Goal: Information Seeking & Learning: Understand process/instructions

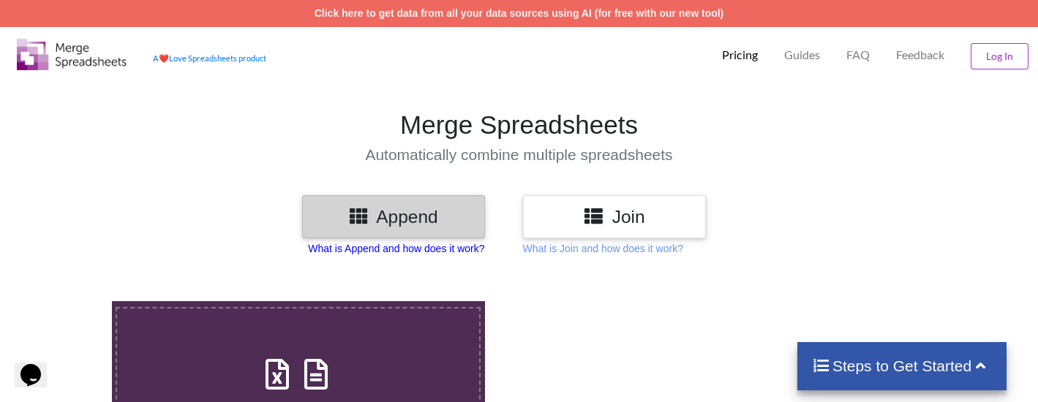
click at [420, 249] on p "What is Append and how does it work?" at bounding box center [396, 248] width 176 height 15
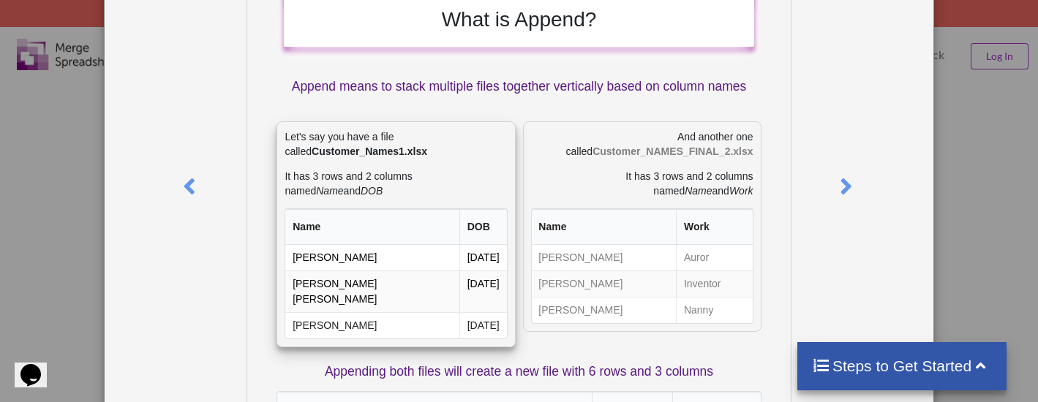
scroll to position [132, 0]
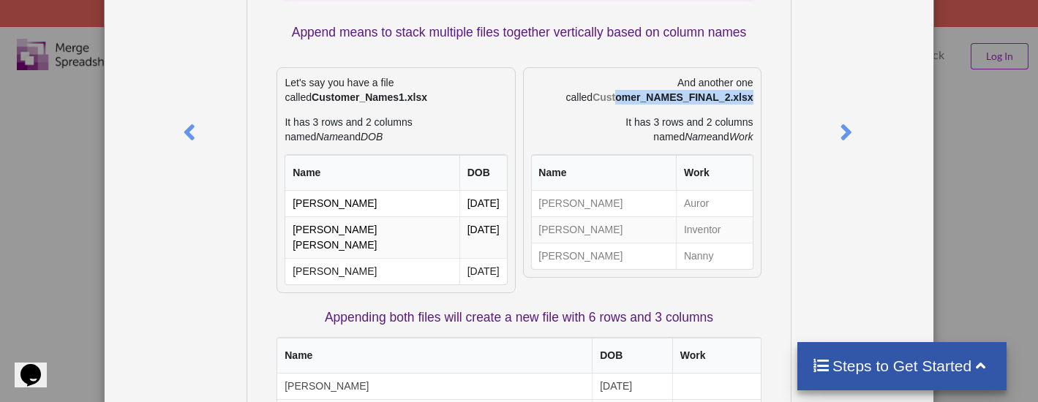
drag, startPoint x: 613, startPoint y: 119, endPoint x: 762, endPoint y: 116, distance: 149.3
click at [762, 116] on div "What is Append? Append means to stack multiple files together vertically based …" at bounding box center [519, 250] width 544 height 639
drag, startPoint x: 585, startPoint y: 139, endPoint x: 759, endPoint y: 137, distance: 173.4
click at [759, 137] on div "And another one called Customer_NAMES_FINAL_2.xlsx It has 3 rows and 2 columns …" at bounding box center [642, 180] width 246 height 226
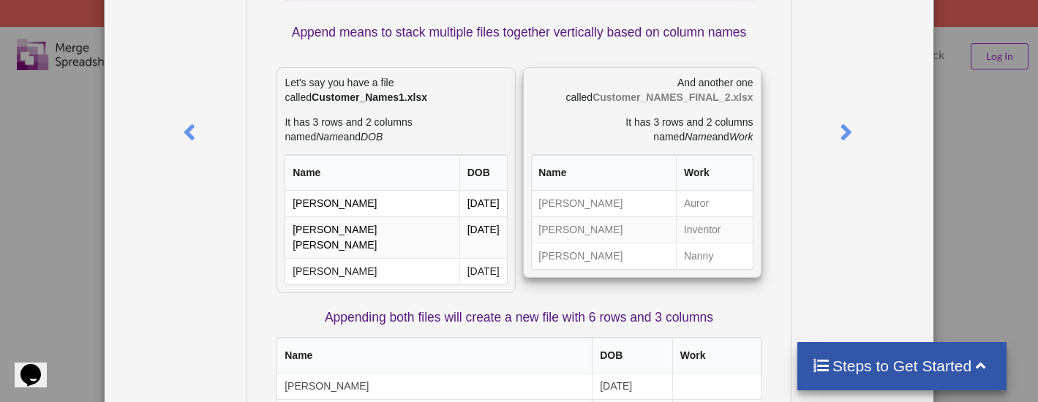
click at [698, 144] on p "It has 3 rows and 2 columns named Name and Work" at bounding box center [642, 129] width 222 height 29
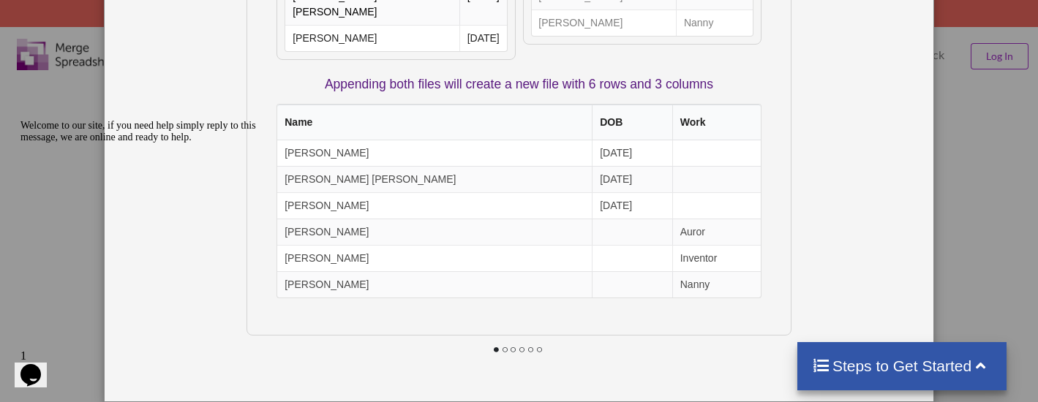
scroll to position [105, 0]
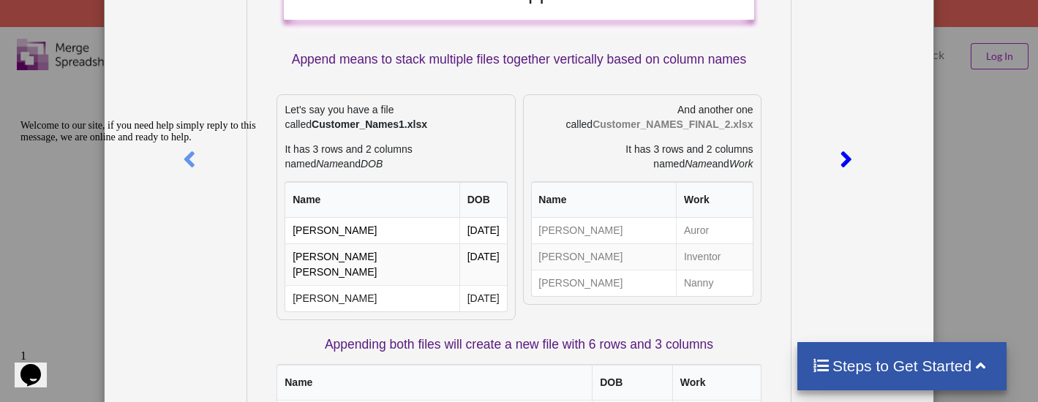
click at [838, 164] on icon at bounding box center [846, 153] width 30 height 26
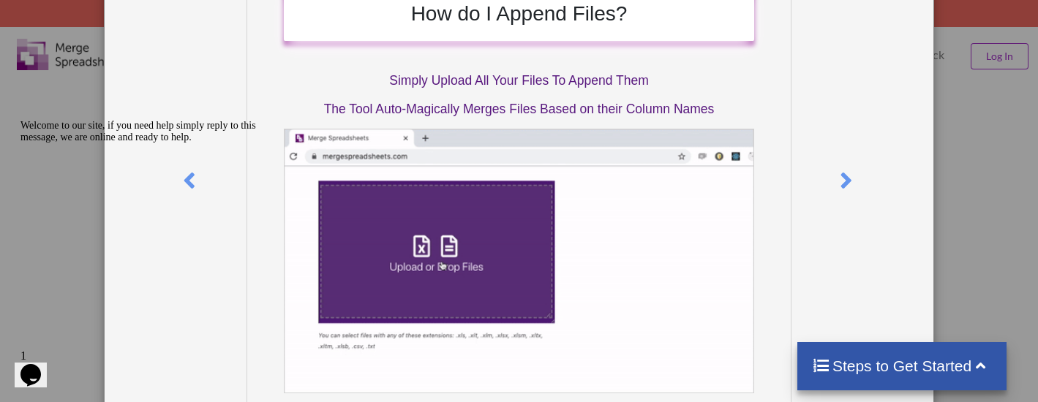
scroll to position [132, 0]
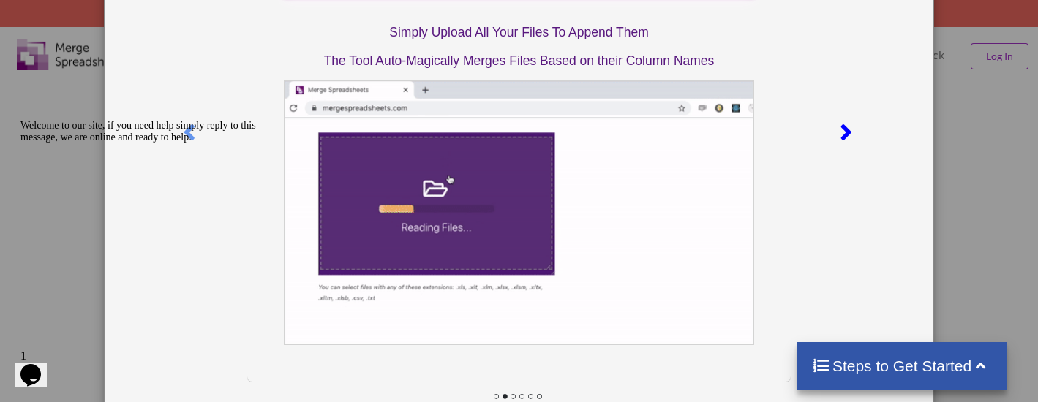
click at [839, 137] on icon at bounding box center [846, 126] width 30 height 26
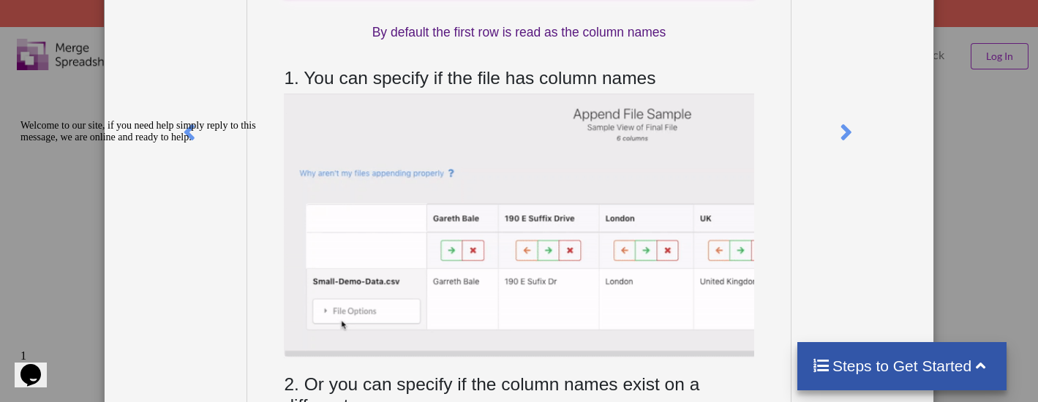
scroll to position [248, 0]
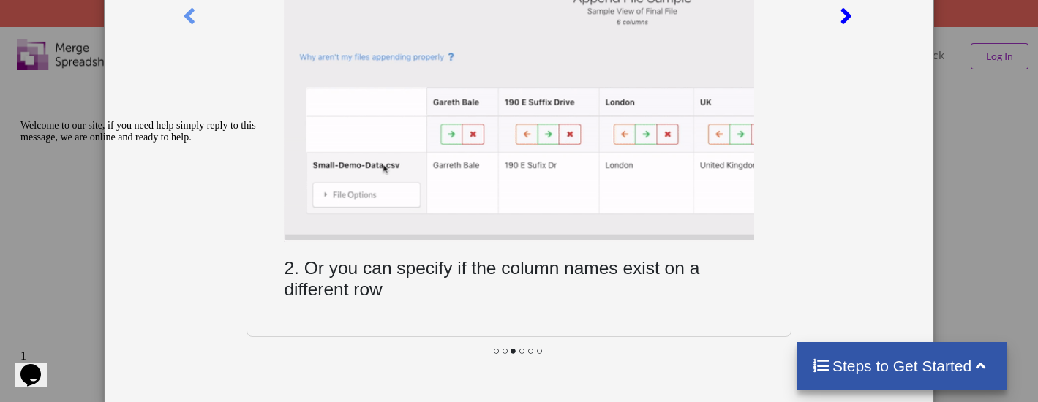
click at [838, 20] on icon at bounding box center [846, 10] width 30 height 26
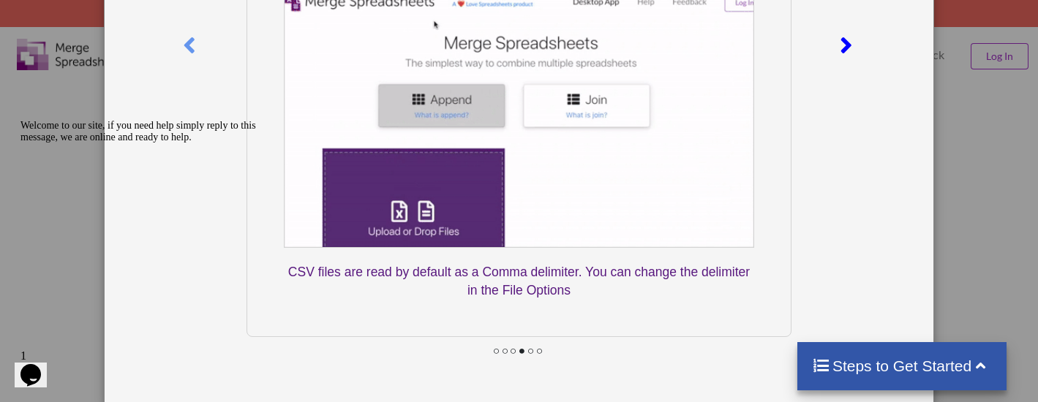
scroll to position [0, 0]
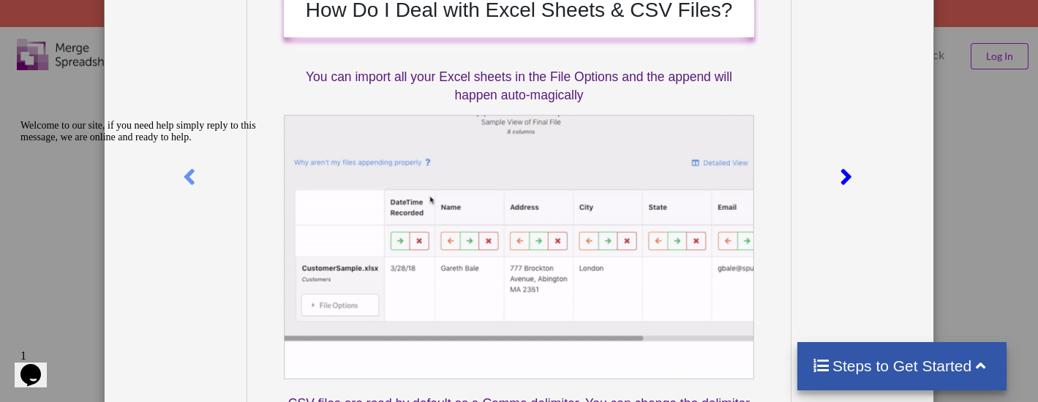
click at [843, 170] on icon at bounding box center [846, 171] width 30 height 26
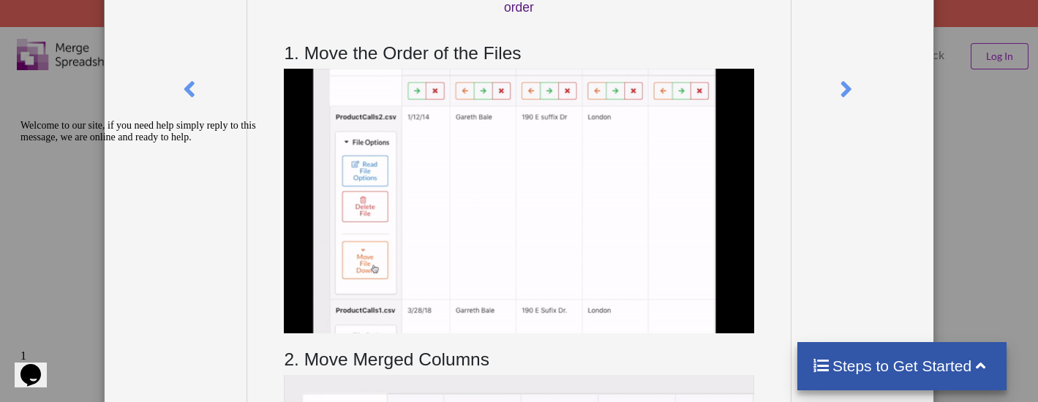
scroll to position [87, 0]
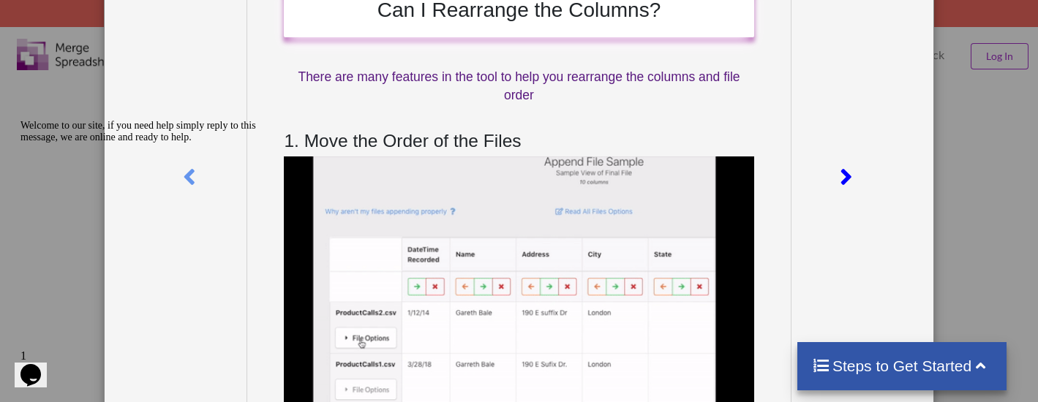
click at [836, 178] on icon at bounding box center [846, 171] width 30 height 26
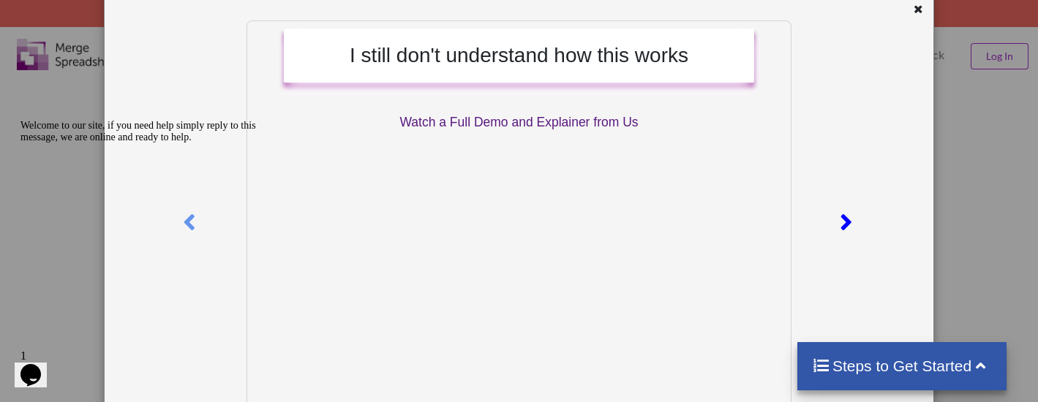
scroll to position [0, 0]
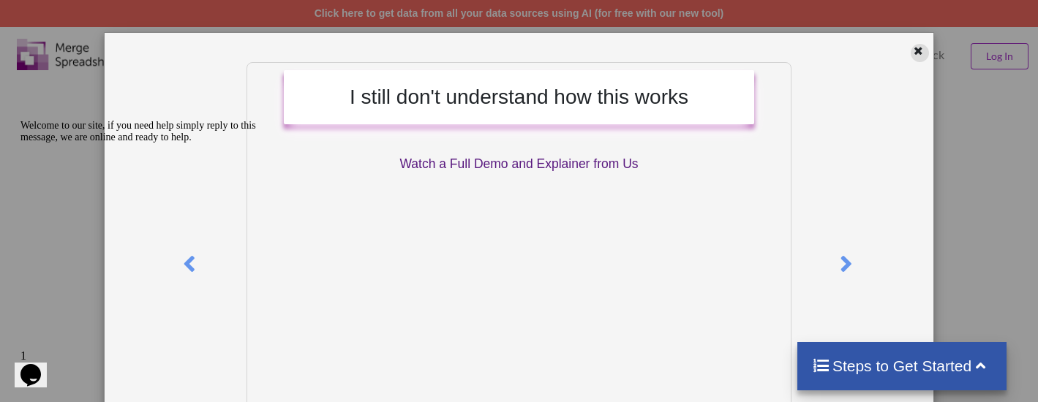
click at [913, 49] on icon at bounding box center [919, 49] width 12 height 10
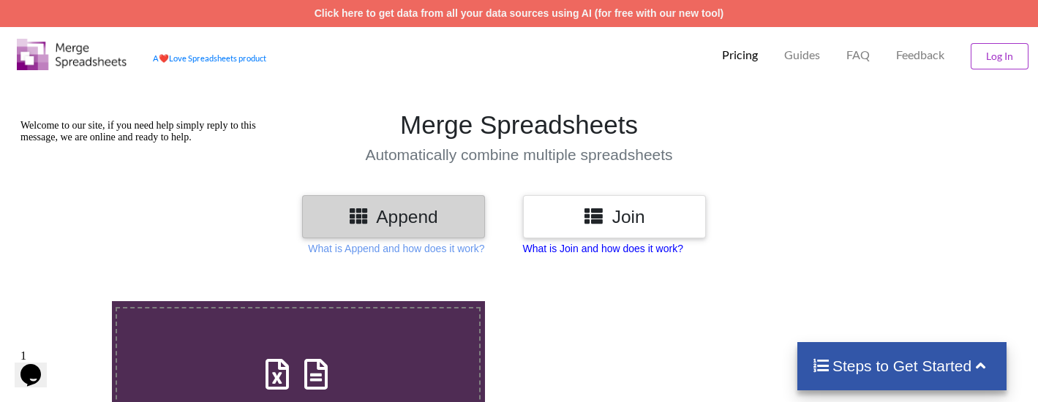
click at [626, 255] on p "What is Join and how does it work?" at bounding box center [603, 248] width 160 height 15
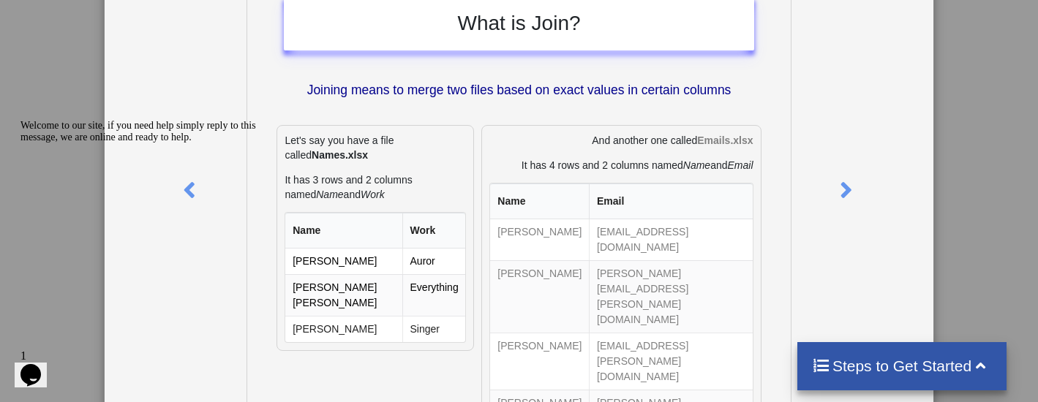
scroll to position [38, 0]
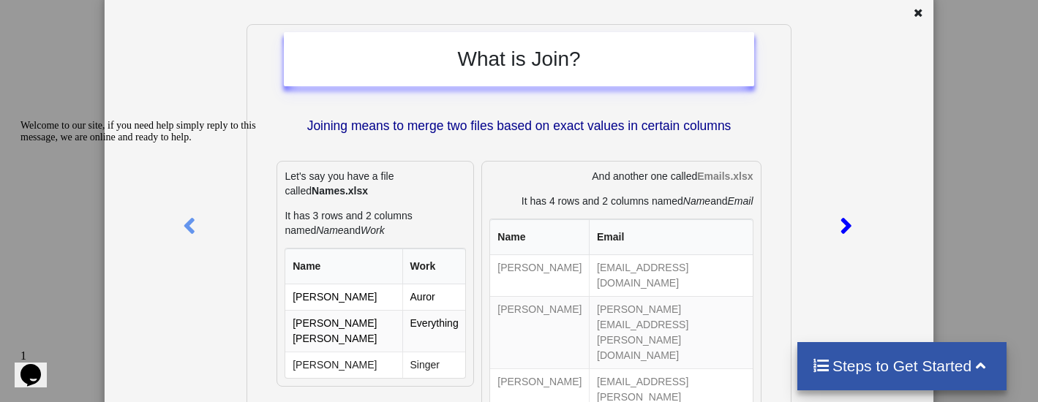
click at [838, 227] on icon at bounding box center [846, 220] width 30 height 26
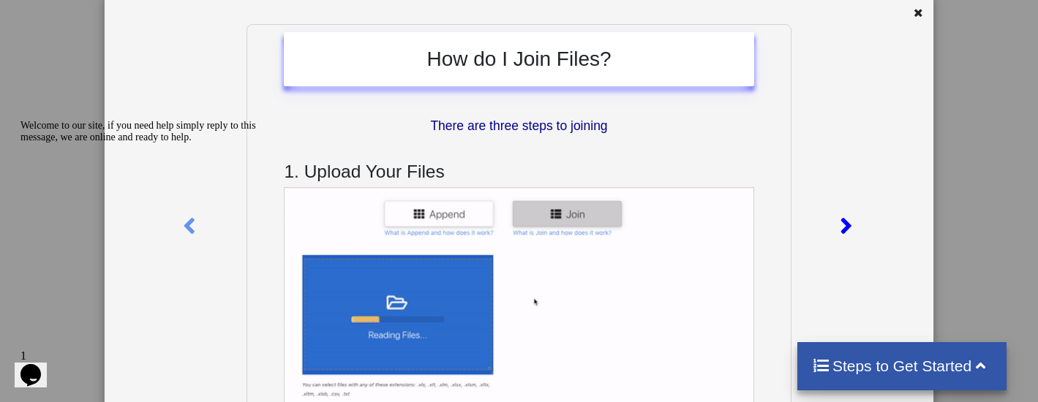
click at [841, 230] on icon at bounding box center [846, 220] width 30 height 26
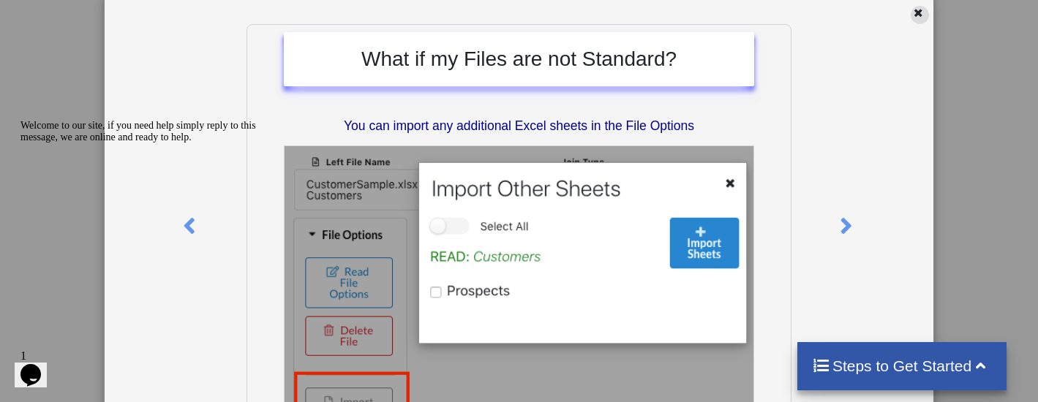
click at [913, 6] on icon at bounding box center [919, 11] width 12 height 10
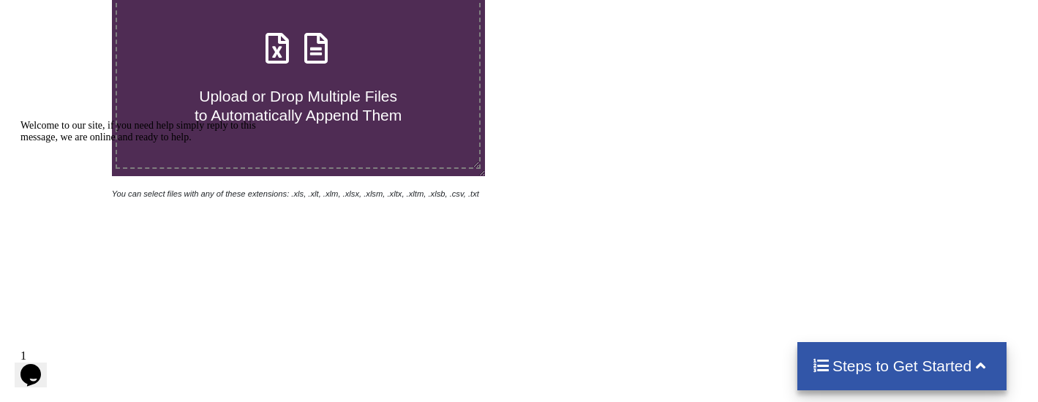
scroll to position [0, 0]
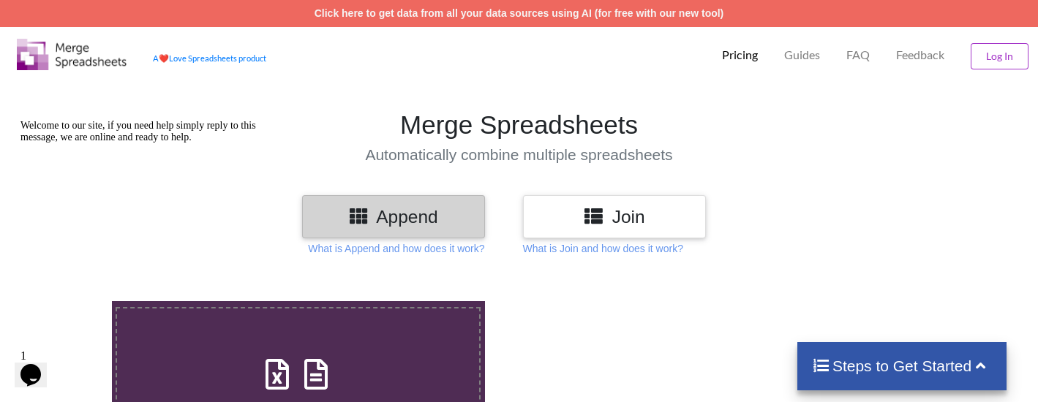
drag, startPoint x: 532, startPoint y: 234, endPoint x: 802, endPoint y: 129, distance: 290.2
